Goal: Task Accomplishment & Management: Use online tool/utility

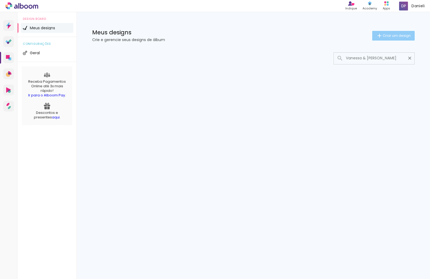
type input "Vanessa & [PERSON_NAME]"
type paper-input "Vanessa & [PERSON_NAME]"
click at [386, 35] on span "Criar um design" at bounding box center [396, 35] width 28 height 3
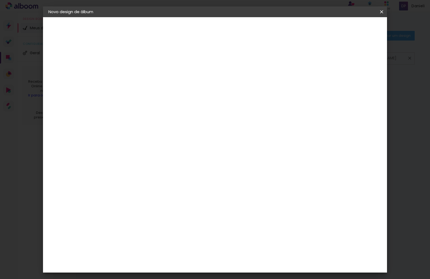
click at [136, 73] on input at bounding box center [136, 72] width 0 height 8
type input "Vanessa & [PERSON_NAME]"
type paper-input "Vanessa & [PERSON_NAME]"
click at [0, 0] on slot "Avançar" at bounding box center [0, 0] width 0 height 0
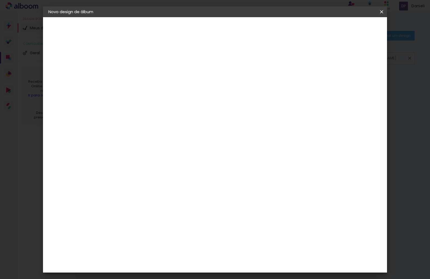
click at [150, 241] on div "PósClick" at bounding box center [142, 243] width 18 height 4
click at [237, 82] on paper-item "Tamanho Livre" at bounding box center [211, 82] width 52 height 12
click at [194, 83] on iron-icon at bounding box center [191, 81] width 6 height 6
click at [0, 0] on slot "Avançar" at bounding box center [0, 0] width 0 height 0
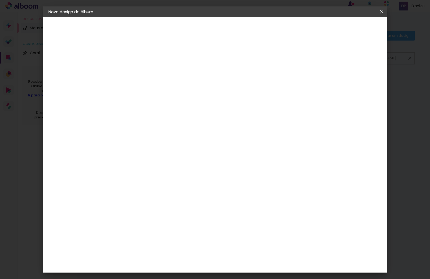
click at [78, 68] on div "Tamanho livre" at bounding box center [69, 67] width 19 height 8
click at [194, 82] on iron-icon at bounding box center [191, 81] width 6 height 6
click at [237, 81] on paper-item "Tamanho Livre" at bounding box center [211, 82] width 52 height 12
click at [194, 80] on iron-icon at bounding box center [191, 81] width 6 height 6
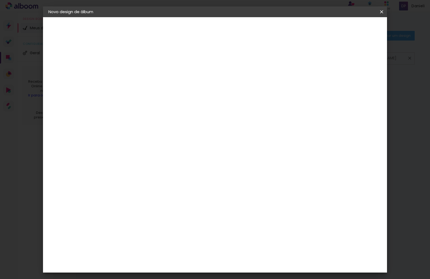
click at [194, 83] on iron-icon at bounding box center [191, 81] width 6 height 6
drag, startPoint x: 261, startPoint y: 84, endPoint x: 264, endPoint y: 83, distance: 2.7
click at [0, 0] on slot "Tamanho Livre" at bounding box center [0, 0] width 0 height 0
drag, startPoint x: 267, startPoint y: 82, endPoint x: 287, endPoint y: 82, distance: 19.3
click at [0, 0] on slot "Tamanho Livre" at bounding box center [0, 0] width 0 height 0
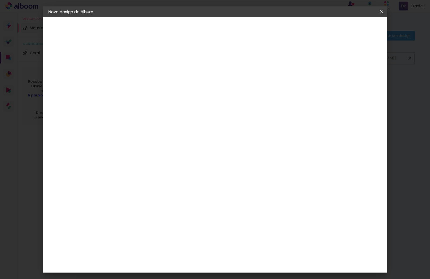
click at [0, 0] on slot "Tamanho Livre" at bounding box center [0, 0] width 0 height 0
click at [237, 81] on paper-item "Tamanho Livre" at bounding box center [211, 82] width 52 height 12
click at [129, 102] on input at bounding box center [150, 102] width 54 height 7
type input "p"
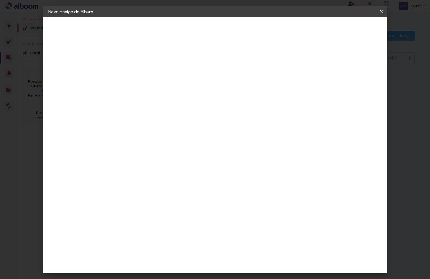
scroll to position [999, 0]
click at [138, 266] on div "PósClick" at bounding box center [142, 268] width 18 height 4
click at [0, 0] on slot "Avançar" at bounding box center [0, 0] width 0 height 0
click at [164, 90] on iron-icon at bounding box center [160, 93] width 6 height 6
click at [214, 100] on paper-item "Plus" at bounding box center [249, 100] width 107 height 11
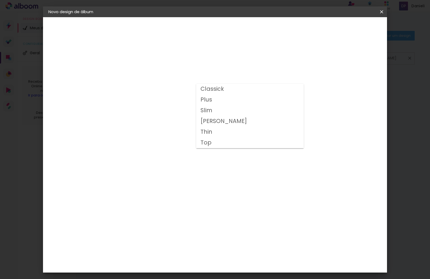
type input "Plus"
click at [172, 136] on span "25 × 30" at bounding box center [159, 140] width 25 height 11
click at [0, 0] on slot "Avançar" at bounding box center [0, 0] width 0 height 0
click at [345, 91] on div "30.5 cm Largura da página 25.4 cm Altura 61 cm Largura da lâmina (2 páginas) 5 …" at bounding box center [237, 85] width 232 height 43
click at [330, 80] on span "5" at bounding box center [331, 80] width 6 height 8
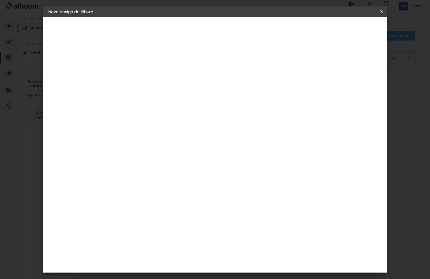
click at [317, 56] on div at bounding box center [315, 58] width 5 height 5
type paper-checkbox "on"
click at [348, 30] on span "Iniciar design" at bounding box center [335, 29] width 24 height 4
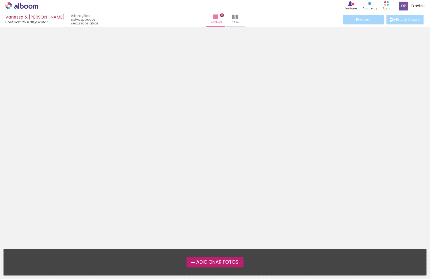
click at [220, 262] on span "Adicionar Fotos" at bounding box center [217, 262] width 42 height 5
click at [0, 0] on input "file" at bounding box center [0, 0] width 0 height 0
click at [213, 261] on span "Adicionar Fotos" at bounding box center [217, 262] width 42 height 5
click at [0, 0] on input "file" at bounding box center [0, 0] width 0 height 0
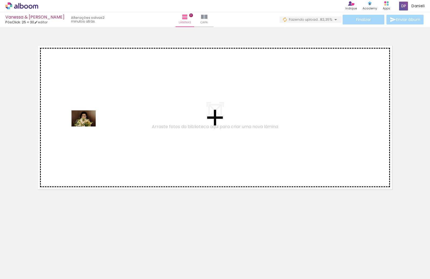
drag, startPoint x: 208, startPoint y: 269, endPoint x: 88, endPoint y: 126, distance: 186.2
click at [88, 126] on quentale-workspace at bounding box center [215, 139] width 430 height 279
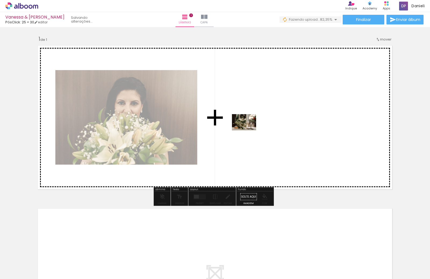
drag, startPoint x: 63, startPoint y: 267, endPoint x: 248, endPoint y: 130, distance: 229.6
click at [248, 130] on quentale-workspace at bounding box center [215, 139] width 430 height 279
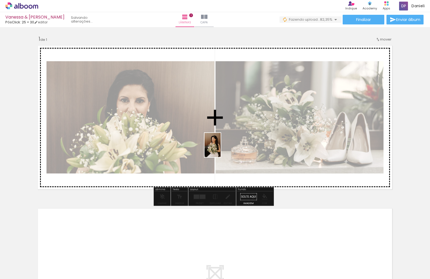
drag, startPoint x: 145, startPoint y: 267, endPoint x: 220, endPoint y: 149, distance: 140.6
click at [220, 149] on quentale-workspace at bounding box center [215, 139] width 430 height 279
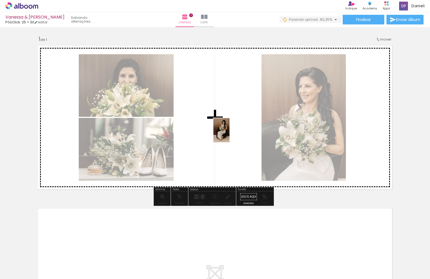
drag, startPoint x: 116, startPoint y: 263, endPoint x: 230, endPoint y: 132, distance: 173.6
click at [230, 132] on quentale-workspace at bounding box center [215, 139] width 430 height 279
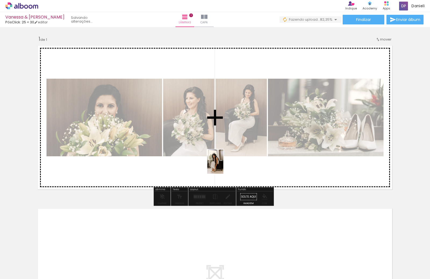
drag, startPoint x: 92, startPoint y: 267, endPoint x: 224, endPoint y: 166, distance: 165.9
click at [224, 166] on quentale-workspace at bounding box center [215, 139] width 430 height 279
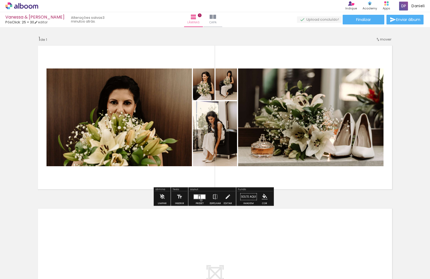
click at [200, 200] on div at bounding box center [199, 196] width 15 height 11
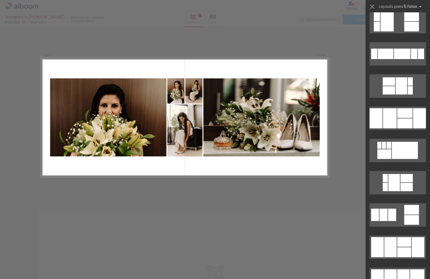
scroll to position [377, 0]
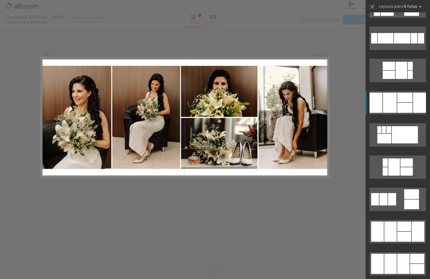
click at [413, 107] on div at bounding box center [419, 103] width 13 height 20
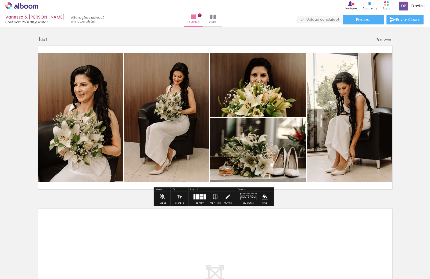
click at [198, 202] on div at bounding box center [199, 196] width 15 height 11
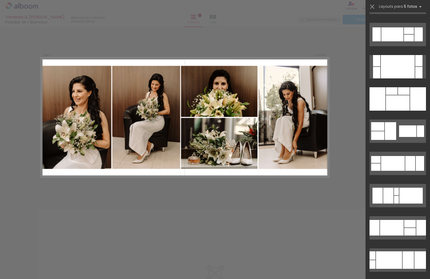
scroll to position [1926, 0]
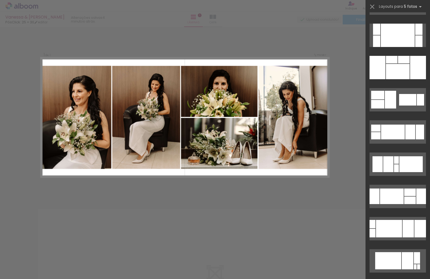
click at [208, 222] on div "Confirmar Cancelar" at bounding box center [215, 196] width 430 height 339
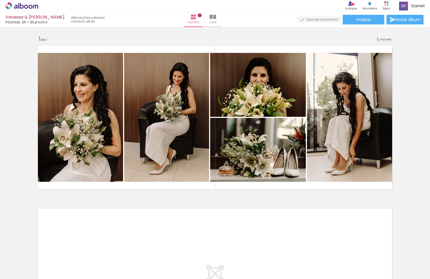
click at [219, 232] on quentale-layouter at bounding box center [215, 281] width 360 height 150
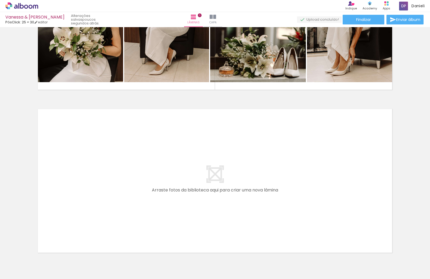
scroll to position [129, 0]
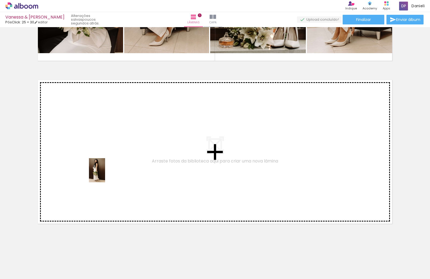
drag, startPoint x: 177, startPoint y: 270, endPoint x: 105, endPoint y: 174, distance: 119.9
click at [105, 174] on quentale-workspace at bounding box center [215, 139] width 430 height 279
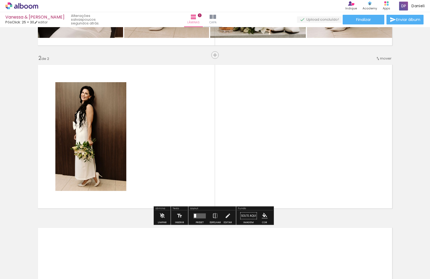
scroll to position [144, 0]
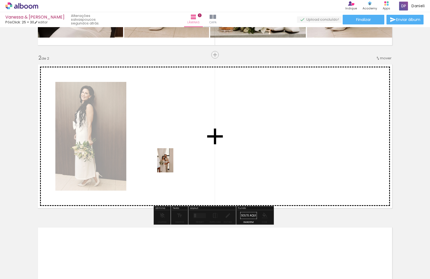
drag, startPoint x: 236, startPoint y: 266, endPoint x: 173, endPoint y: 160, distance: 122.7
click at [173, 160] on quentale-workspace at bounding box center [215, 139] width 430 height 279
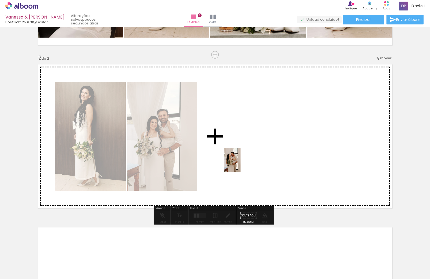
drag, startPoint x: 266, startPoint y: 269, endPoint x: 240, endPoint y: 164, distance: 108.8
click at [240, 164] on quentale-workspace at bounding box center [215, 139] width 430 height 279
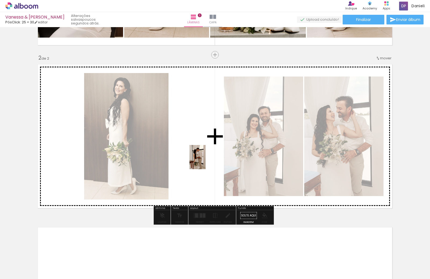
drag, startPoint x: 299, startPoint y: 267, endPoint x: 205, endPoint y: 161, distance: 141.0
click at [205, 161] on quentale-workspace at bounding box center [215, 139] width 430 height 279
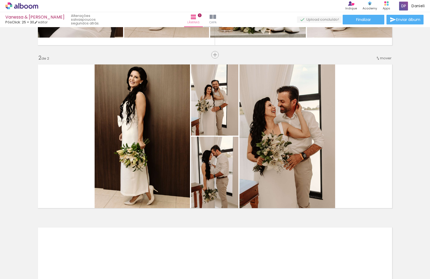
scroll to position [0, 0]
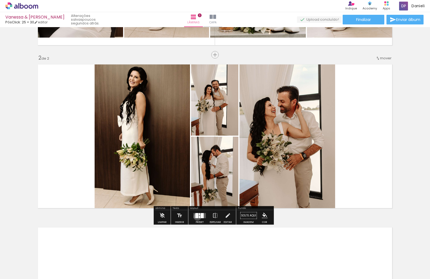
click at [196, 216] on div at bounding box center [196, 215] width 3 height 5
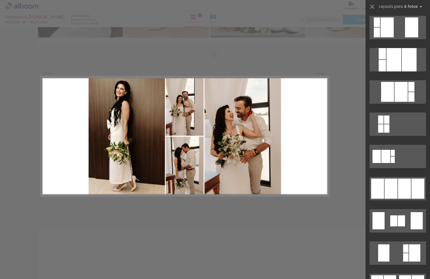
scroll to position [289, 0]
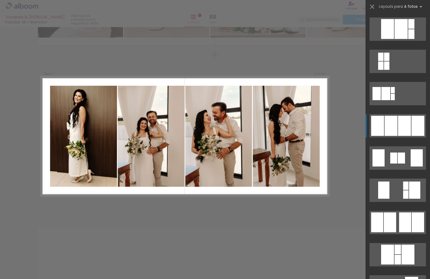
click at [411, 129] on div at bounding box center [417, 126] width 13 height 20
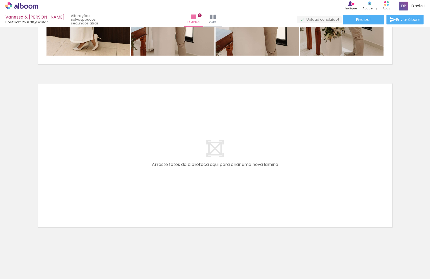
scroll to position [292, 0]
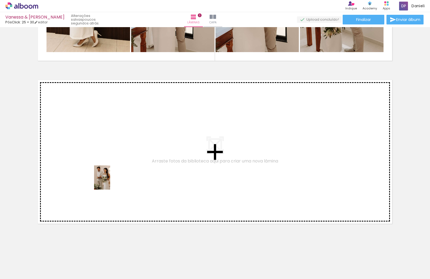
drag, startPoint x: 326, startPoint y: 267, endPoint x: 110, endPoint y: 180, distance: 233.6
click at [110, 180] on quentale-workspace at bounding box center [215, 139] width 430 height 279
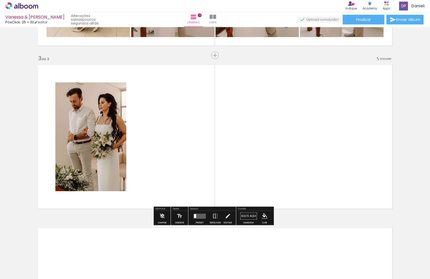
scroll to position [307, 0]
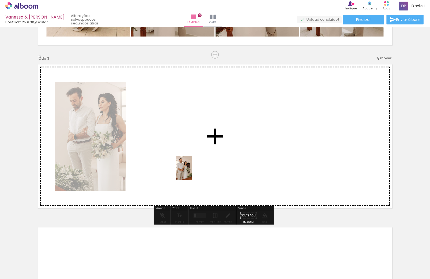
drag, startPoint x: 358, startPoint y: 266, endPoint x: 185, endPoint y: 162, distance: 202.2
click at [185, 162] on quentale-workspace at bounding box center [215, 139] width 430 height 279
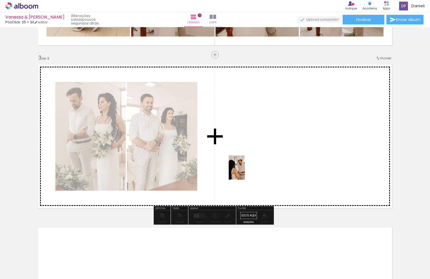
drag, startPoint x: 384, startPoint y: 270, endPoint x: 244, endPoint y: 169, distance: 172.6
click at [244, 169] on quentale-workspace at bounding box center [215, 139] width 430 height 279
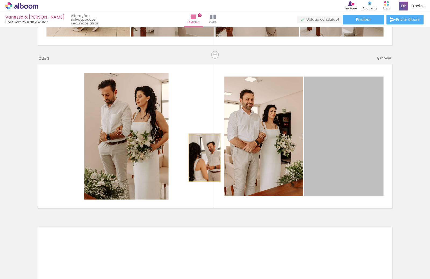
drag, startPoint x: 337, startPoint y: 169, endPoint x: 198, endPoint y: 153, distance: 139.5
click at [198, 153] on quentale-layouter at bounding box center [215, 137] width 360 height 150
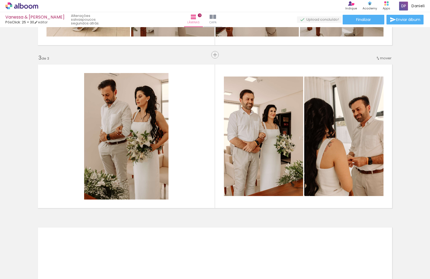
scroll to position [0, 127]
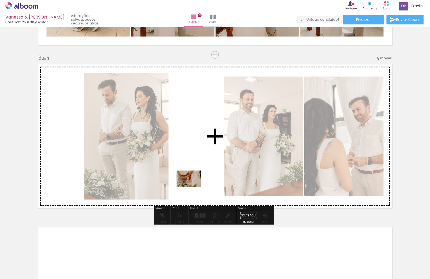
drag, startPoint x: 319, startPoint y: 270, endPoint x: 193, endPoint y: 187, distance: 151.5
click at [193, 187] on quentale-workspace at bounding box center [215, 139] width 430 height 279
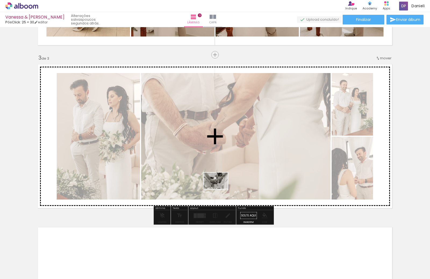
drag, startPoint x: 292, startPoint y: 265, endPoint x: 219, endPoint y: 188, distance: 106.2
click at [219, 188] on quentale-workspace at bounding box center [215, 139] width 430 height 279
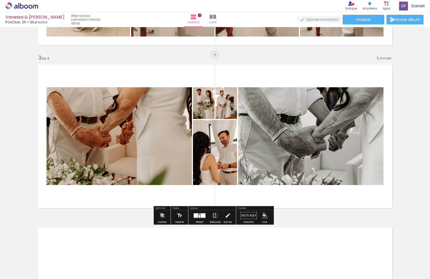
click at [196, 218] on quentale-layouter at bounding box center [199, 215] width 12 height 5
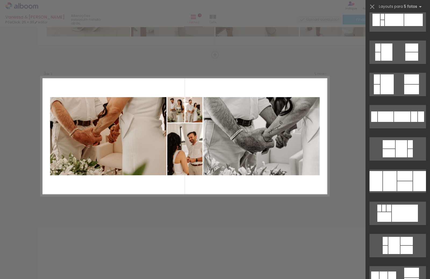
scroll to position [330, 0]
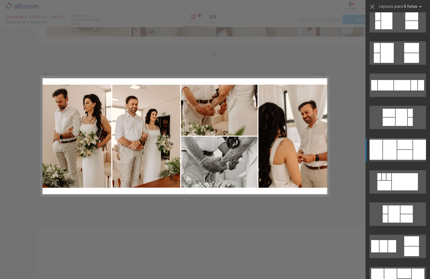
click at [404, 156] on div at bounding box center [404, 155] width 15 height 10
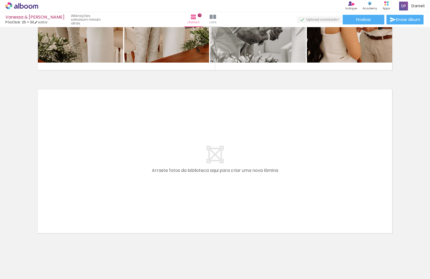
scroll to position [455, 0]
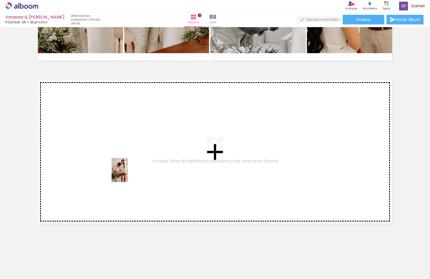
drag, startPoint x: 350, startPoint y: 265, endPoint x: 128, endPoint y: 173, distance: 240.1
click at [128, 173] on quentale-workspace at bounding box center [215, 139] width 430 height 279
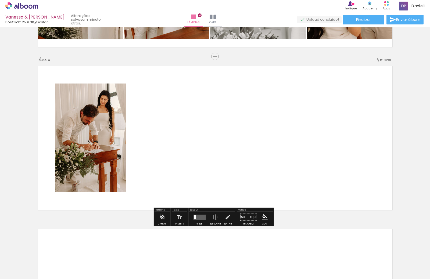
scroll to position [470, 0]
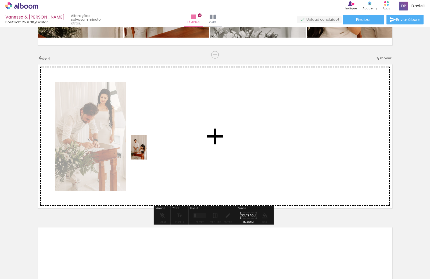
drag, startPoint x: 378, startPoint y: 266, endPoint x: 148, endPoint y: 151, distance: 257.0
click at [148, 151] on quentale-workspace at bounding box center [215, 139] width 430 height 279
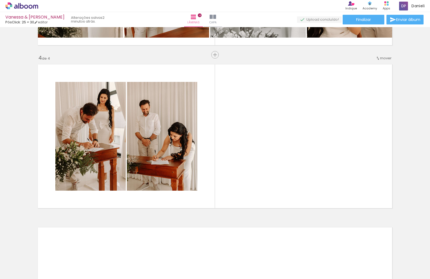
scroll to position [0, 127]
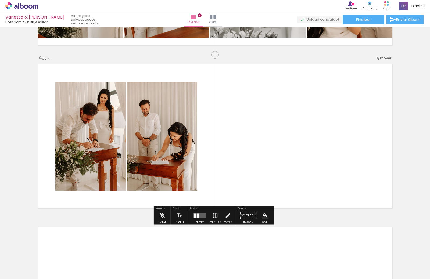
click at [25, 272] on span "Adicionar Fotos" at bounding box center [19, 272] width 16 height 6
click at [0, 0] on input "file" at bounding box center [0, 0] width 0 height 0
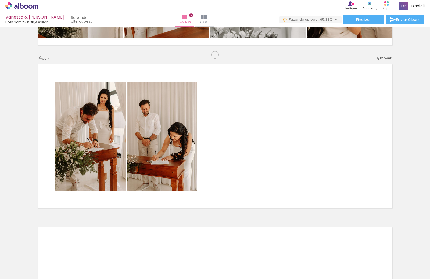
scroll to position [0, 0]
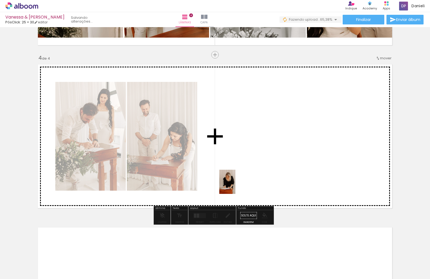
drag, startPoint x: 109, startPoint y: 262, endPoint x: 235, endPoint y: 186, distance: 147.9
click at [235, 186] on quentale-workspace at bounding box center [215, 139] width 430 height 279
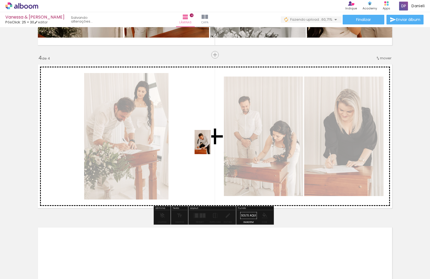
drag, startPoint x: 142, startPoint y: 262, endPoint x: 211, endPoint y: 146, distance: 134.9
click at [211, 146] on quentale-workspace at bounding box center [215, 139] width 430 height 279
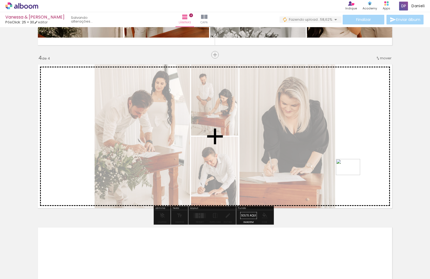
drag, startPoint x: 196, startPoint y: 264, endPoint x: 352, endPoint y: 175, distance: 179.5
click at [352, 175] on quentale-workspace at bounding box center [215, 139] width 430 height 279
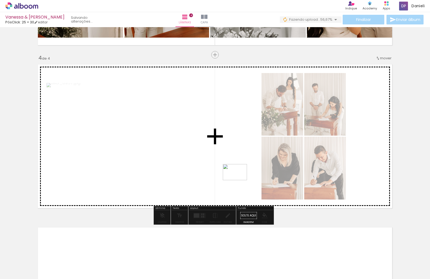
drag, startPoint x: 232, startPoint y: 265, endPoint x: 239, endPoint y: 180, distance: 85.4
click at [239, 180] on quentale-workspace at bounding box center [215, 139] width 430 height 279
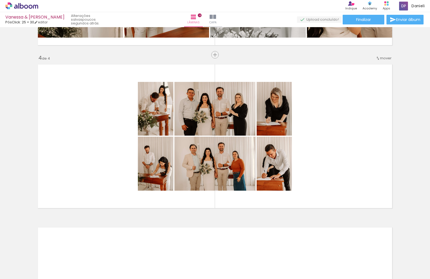
scroll to position [0, 456]
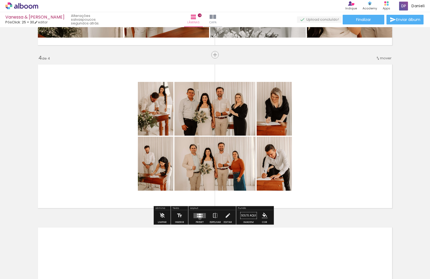
click at [198, 218] on div at bounding box center [199, 215] width 15 height 11
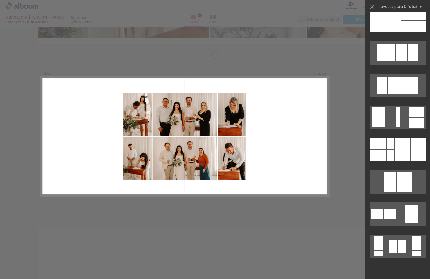
scroll to position [0, 0]
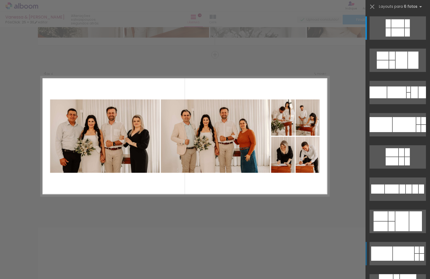
scroll to position [0, 456]
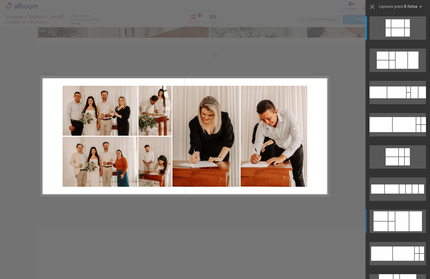
click at [402, 223] on div at bounding box center [401, 221] width 13 height 20
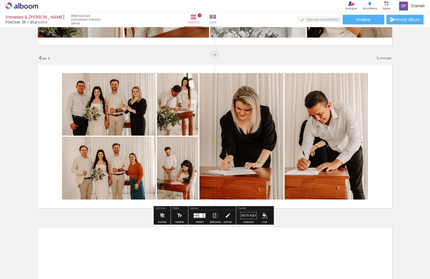
click at [246, 125] on quentale-photo at bounding box center [241, 136] width 84 height 126
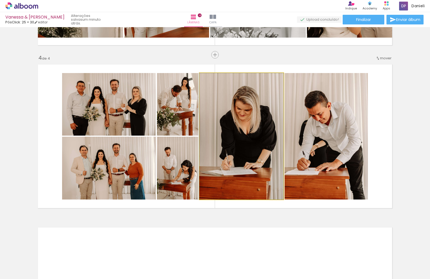
click at [248, 131] on quentale-photo at bounding box center [241, 136] width 84 height 126
click at [241, 130] on quentale-photo at bounding box center [241, 136] width 84 height 126
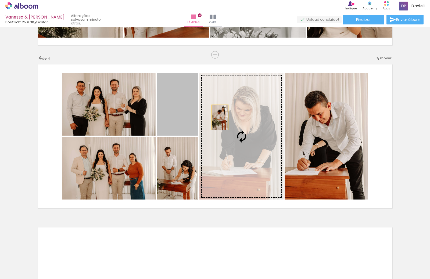
drag, startPoint x: 182, startPoint y: 117, endPoint x: 218, endPoint y: 117, distance: 35.5
click at [0, 0] on slot at bounding box center [0, 0] width 0 height 0
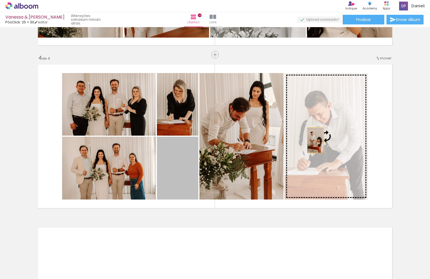
drag, startPoint x: 185, startPoint y: 171, endPoint x: 313, endPoint y: 140, distance: 132.4
click at [0, 0] on slot at bounding box center [0, 0] width 0 height 0
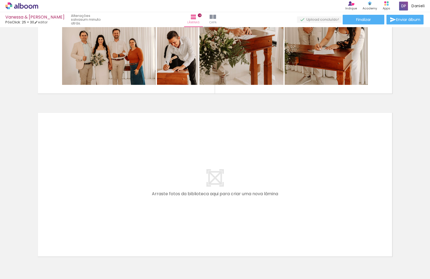
scroll to position [618, 0]
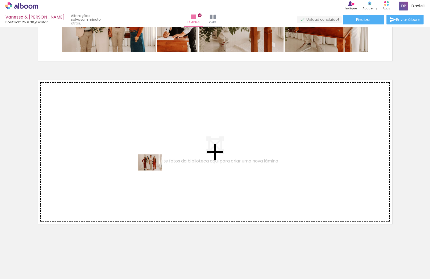
drag, startPoint x: 233, startPoint y: 263, endPoint x: 154, endPoint y: 171, distance: 122.1
click at [154, 171] on quentale-workspace at bounding box center [215, 139] width 430 height 279
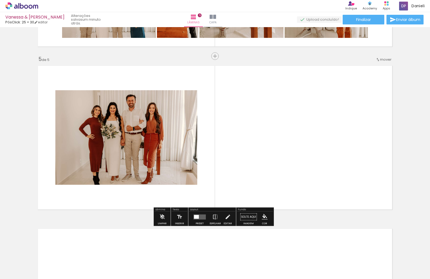
scroll to position [633, 0]
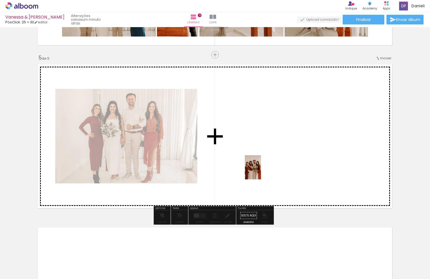
drag, startPoint x: 265, startPoint y: 264, endPoint x: 261, endPoint y: 171, distance: 92.5
click at [261, 171] on quentale-workspace at bounding box center [215, 139] width 430 height 279
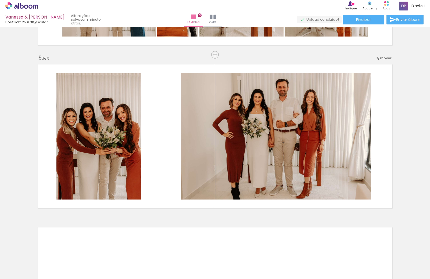
scroll to position [0, 639]
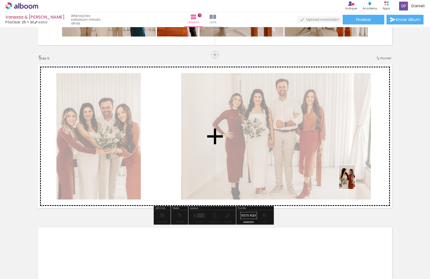
drag, startPoint x: 262, startPoint y: 267, endPoint x: 355, endPoint y: 181, distance: 126.6
click at [355, 181] on quentale-workspace at bounding box center [215, 139] width 430 height 279
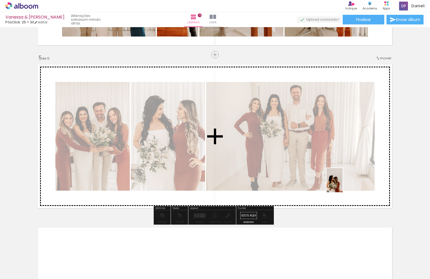
drag, startPoint x: 291, startPoint y: 267, endPoint x: 342, endPoint y: 184, distance: 97.4
click at [342, 184] on quentale-workspace at bounding box center [215, 139] width 430 height 279
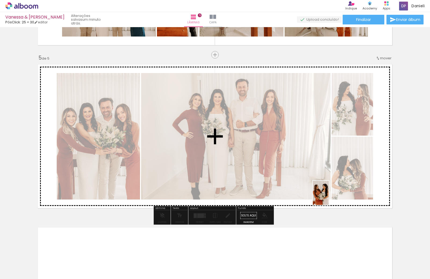
drag, startPoint x: 347, startPoint y: 261, endPoint x: 329, endPoint y: 197, distance: 66.2
click at [329, 197] on quentale-workspace at bounding box center [215, 139] width 430 height 279
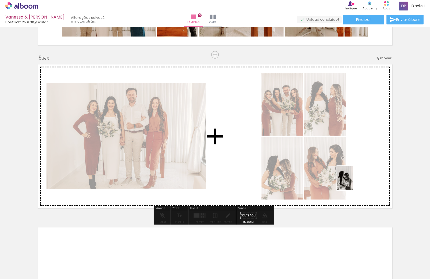
drag, startPoint x: 321, startPoint y: 266, endPoint x: 353, endPoint y: 182, distance: 89.8
click at [353, 182] on quentale-workspace at bounding box center [215, 139] width 430 height 279
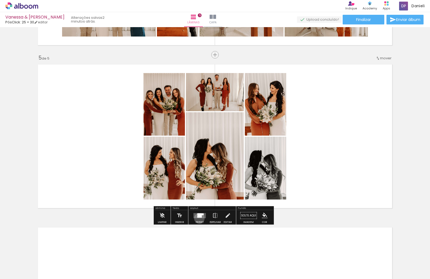
click at [198, 218] on div at bounding box center [199, 215] width 15 height 11
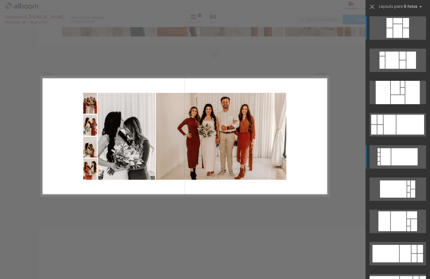
click at [398, 160] on div at bounding box center [404, 156] width 26 height 17
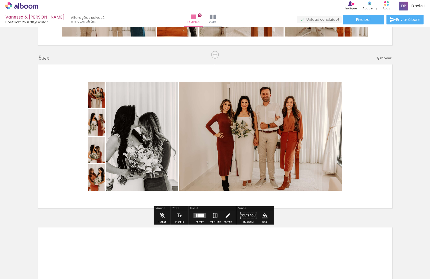
click at [199, 217] on div at bounding box center [201, 216] width 6 height 4
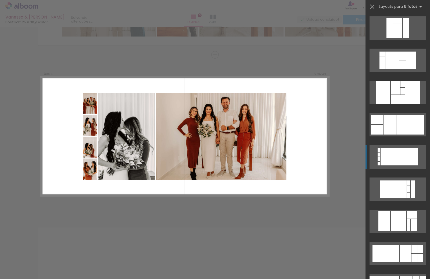
scroll to position [129, 0]
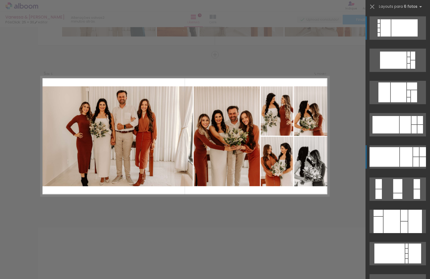
click at [400, 157] on div at bounding box center [406, 157] width 13 height 20
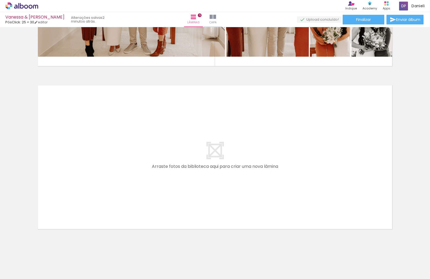
scroll to position [781, 0]
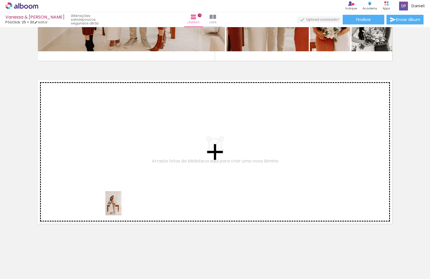
drag, startPoint x: 113, startPoint y: 256, endPoint x: 122, endPoint y: 205, distance: 51.9
click at [122, 205] on quentale-workspace at bounding box center [215, 139] width 430 height 279
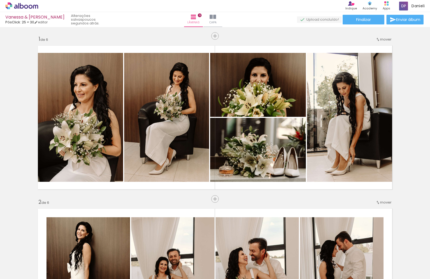
drag, startPoint x: 0, startPoint y: 0, endPoint x: 154, endPoint y: 116, distance: 192.6
click at [0, 0] on slot at bounding box center [0, 0] width 0 height 0
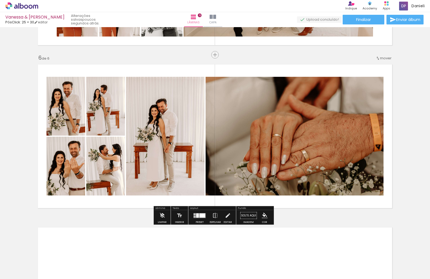
scroll to position [0, 639]
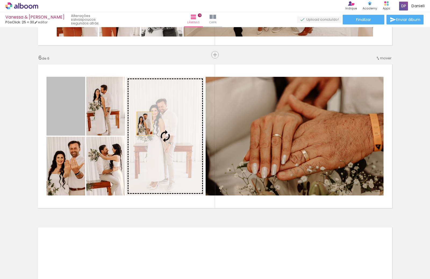
drag, startPoint x: 70, startPoint y: 116, endPoint x: 142, endPoint y: 124, distance: 72.3
click at [0, 0] on slot at bounding box center [0, 0] width 0 height 0
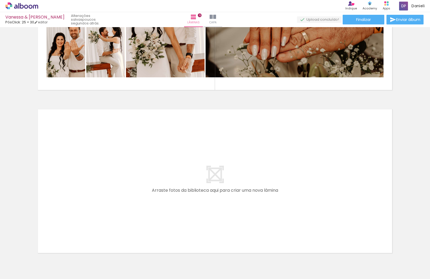
scroll to position [944, 0]
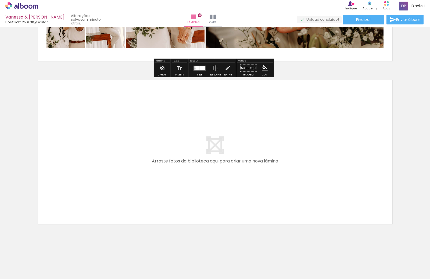
click at [13, 272] on span "Adicionar Fotos" at bounding box center [19, 272] width 16 height 6
click at [0, 0] on input "file" at bounding box center [0, 0] width 0 height 0
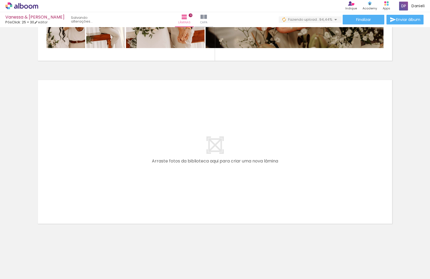
scroll to position [0, 1048]
